Goal: Information Seeking & Learning: Find specific fact

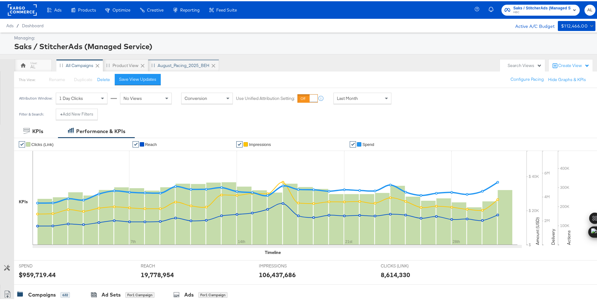
click at [189, 63] on div "August_Pacing_2025_BEH" at bounding box center [184, 64] width 52 height 6
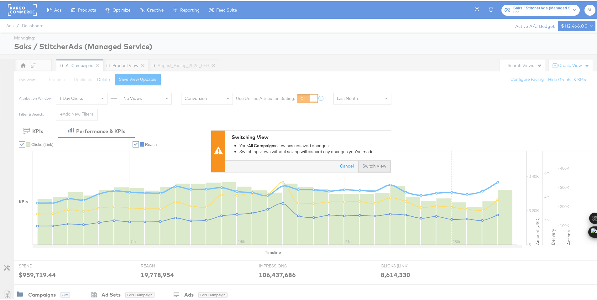
click at [386, 164] on button "Switch View" at bounding box center [374, 165] width 33 height 11
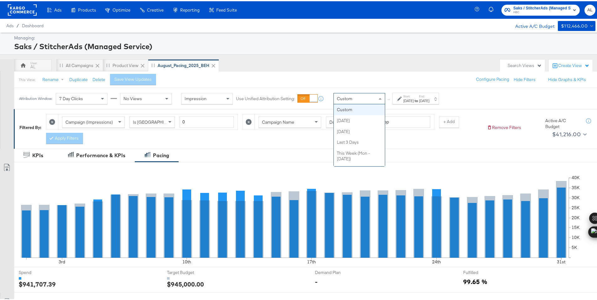
click at [379, 97] on span at bounding box center [379, 98] width 3 height 2
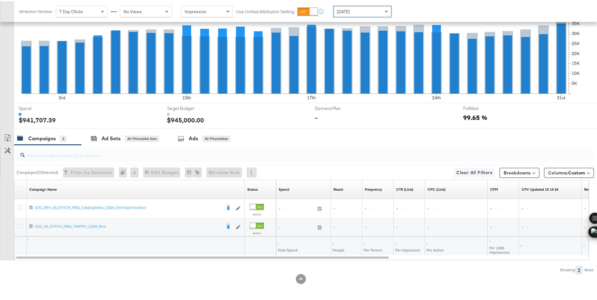
scroll to position [164, 0]
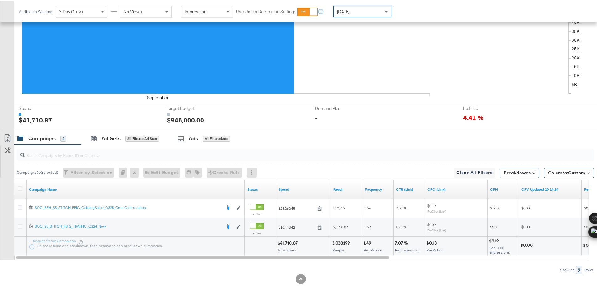
click at [288, 243] on div "$41,710.87" at bounding box center [288, 242] width 22 height 6
copy div "41,710.87"
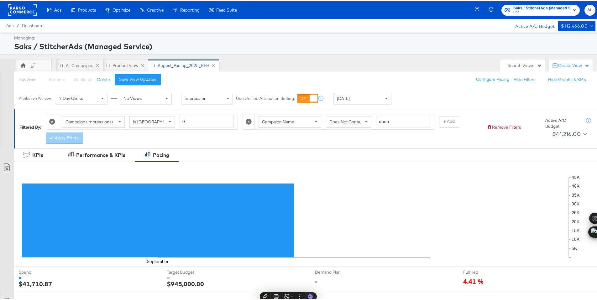
click at [19, 8] on rect at bounding box center [22, 8] width 29 height 11
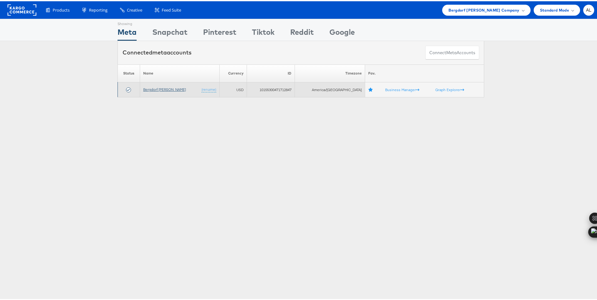
click at [164, 86] on link "Bergdorf [PERSON_NAME]" at bounding box center [164, 88] width 43 height 5
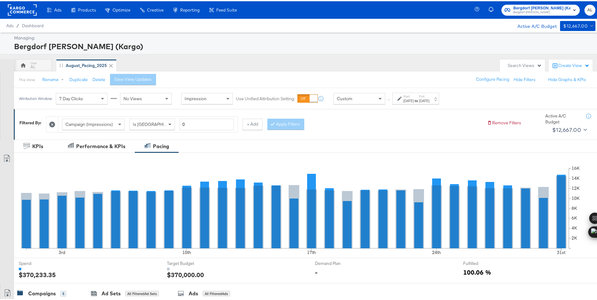
click at [377, 100] on span at bounding box center [381, 97] width 8 height 11
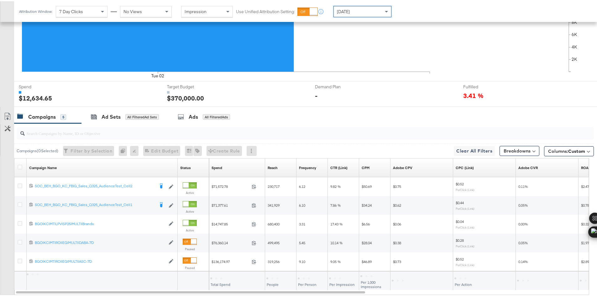
scroll to position [173, 0]
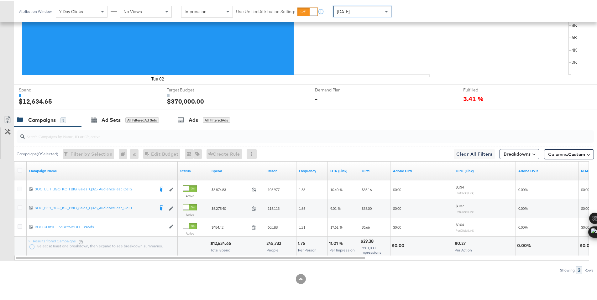
click at [218, 243] on div "$12,634.65" at bounding box center [221, 242] width 23 height 6
copy div "12,634.65"
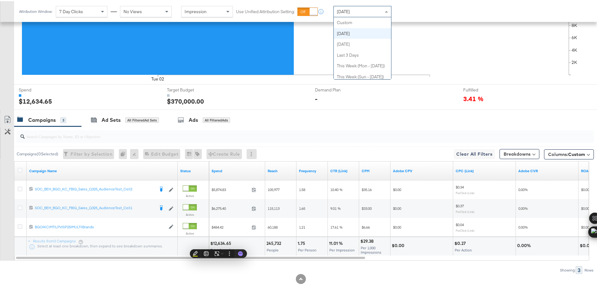
click at [348, 13] on div "[DATE]" at bounding box center [362, 10] width 57 height 11
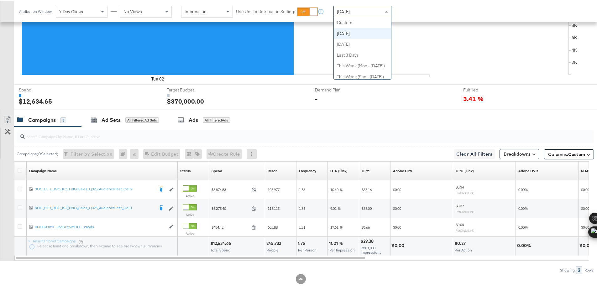
click at [353, 8] on div "[DATE]" at bounding box center [362, 10] width 57 height 11
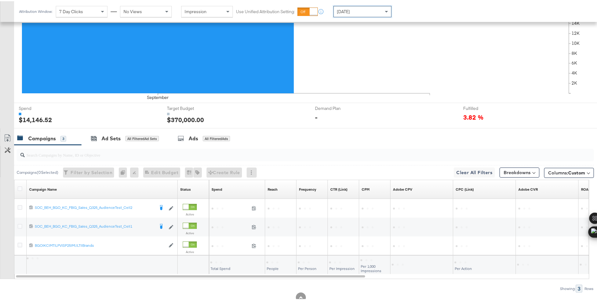
scroll to position [173, 0]
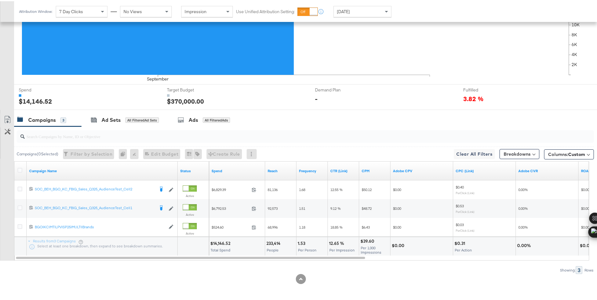
click at [216, 243] on div "$14,146.52" at bounding box center [221, 242] width 22 height 6
copy div "14,146.52"
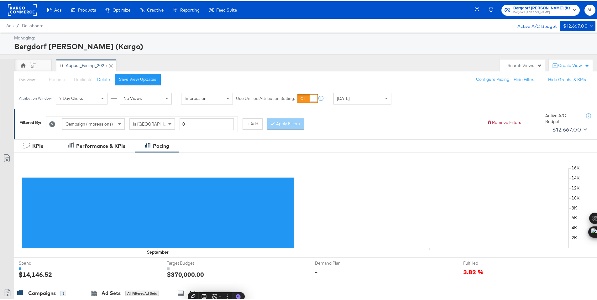
click at [22, 7] on rect at bounding box center [22, 8] width 29 height 11
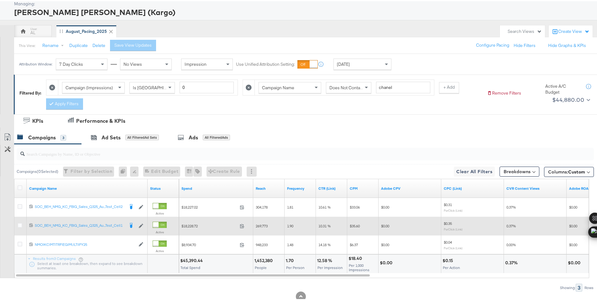
scroll to position [52, 0]
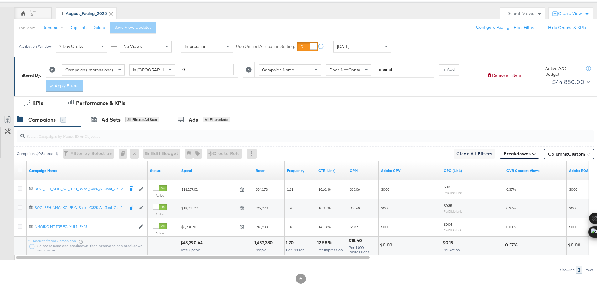
click at [191, 241] on div "$45,390.44" at bounding box center [192, 242] width 24 height 6
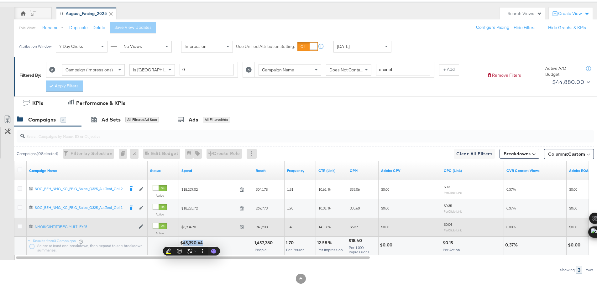
copy div "45,390.44"
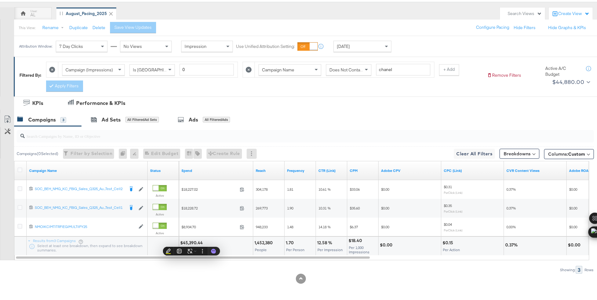
click at [371, 46] on div "[DATE]" at bounding box center [362, 45] width 57 height 11
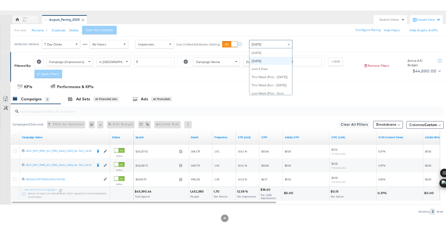
scroll to position [10, 0]
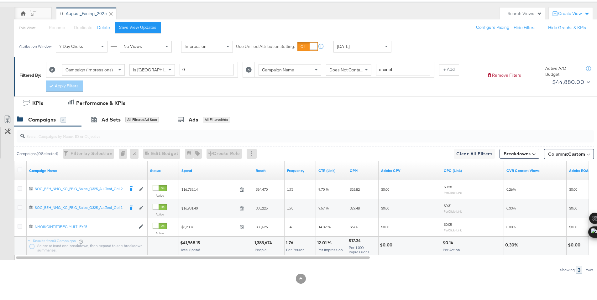
click at [188, 242] on div "$41,968.15" at bounding box center [191, 242] width 22 height 6
copy div "41,968.15"
